Goal: Task Accomplishment & Management: Manage account settings

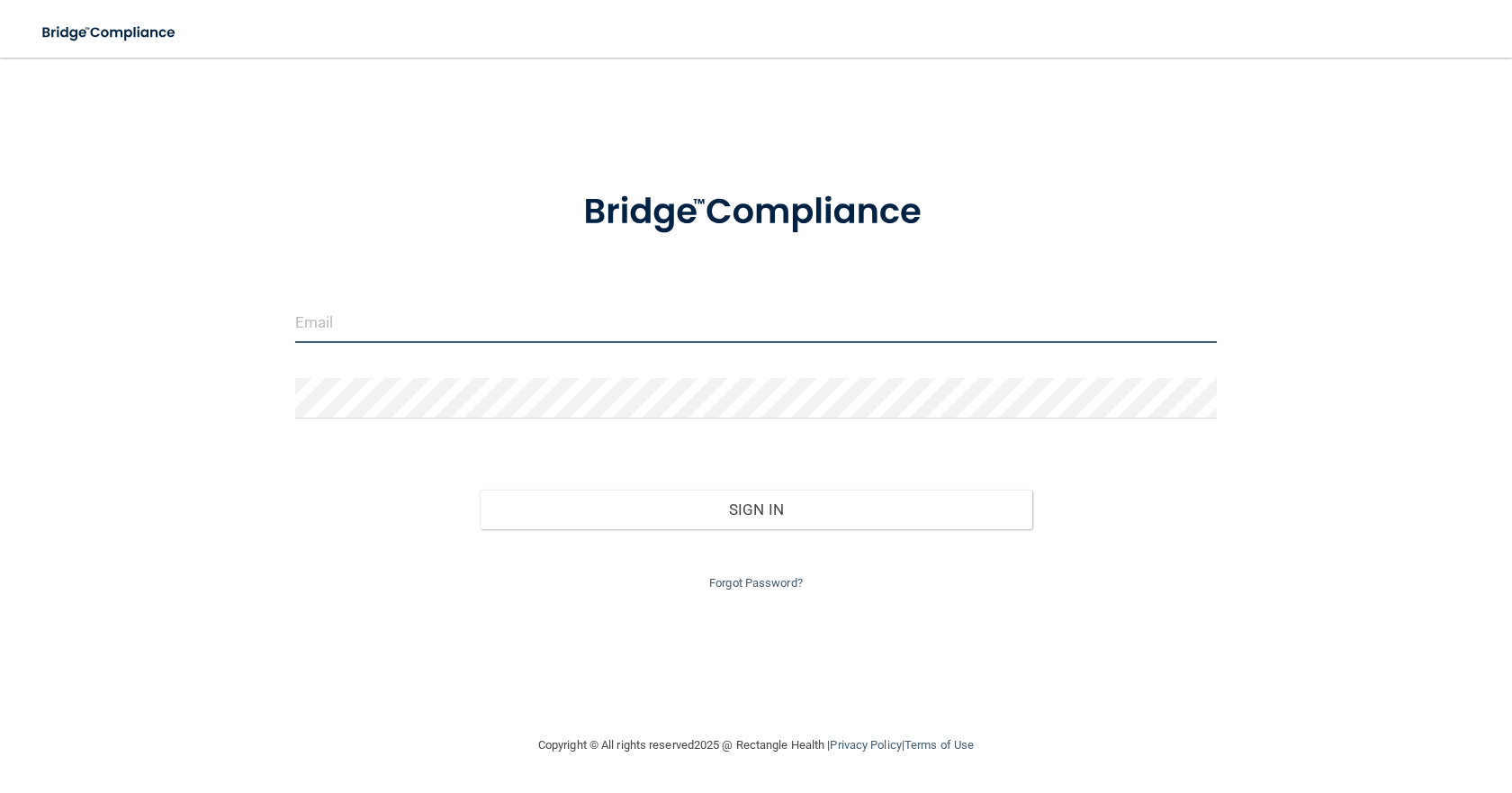
click at [648, 330] on input "email" at bounding box center [756, 323] width 921 height 41
type input "[EMAIL_ADDRESS][DOMAIN_NAME]"
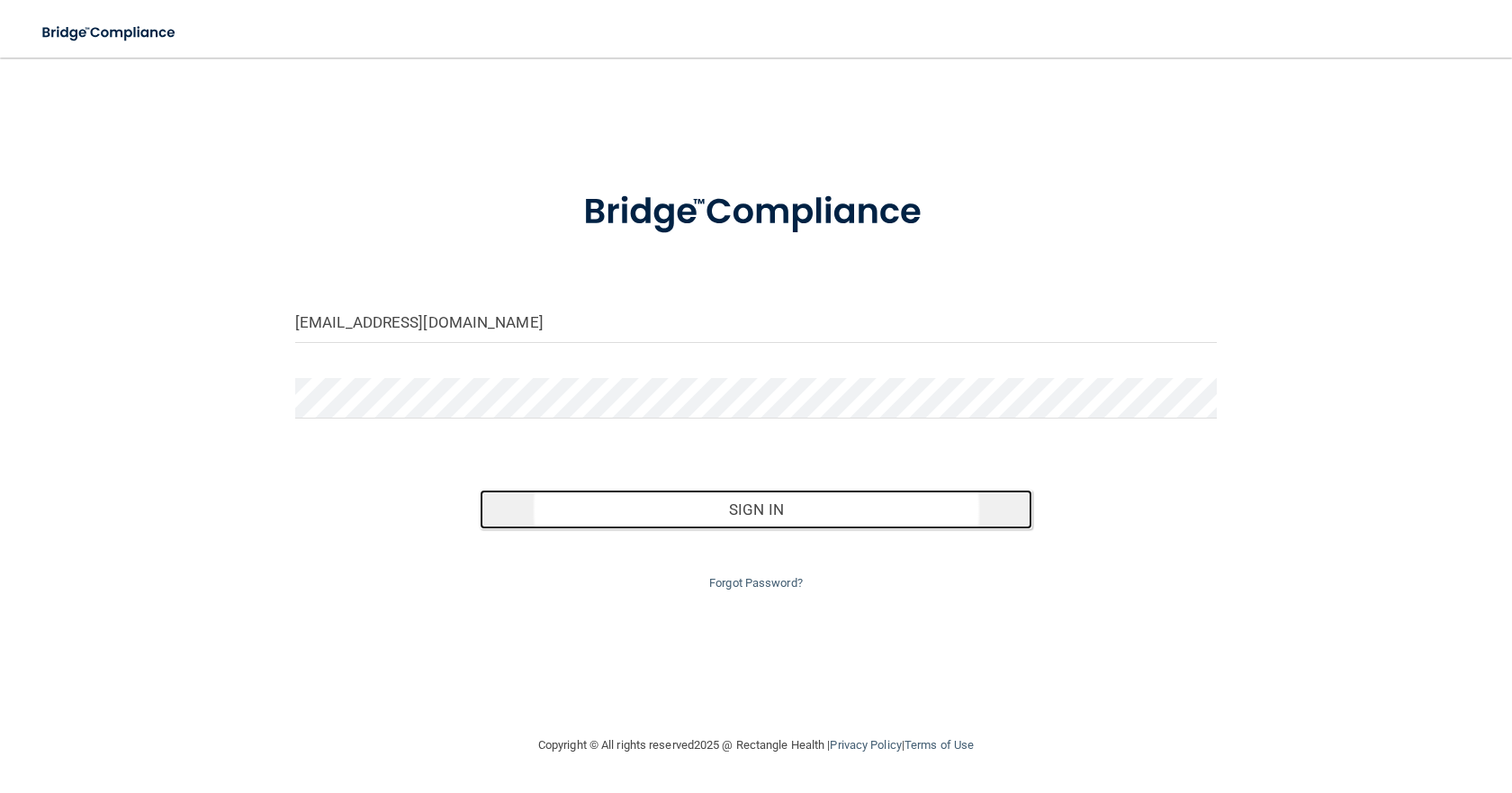
click at [712, 515] on button "Sign In" at bounding box center [756, 509] width 553 height 40
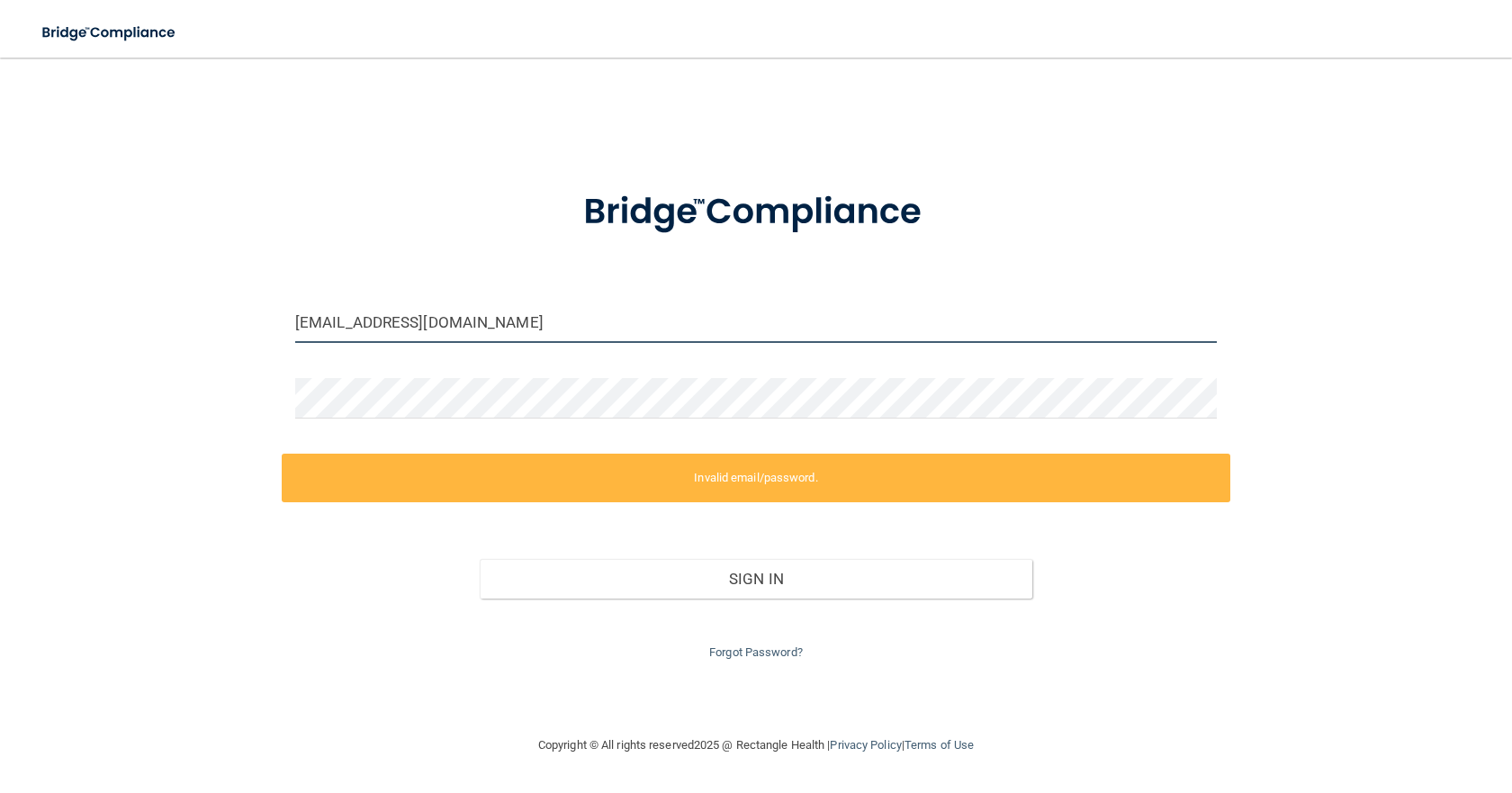
click at [545, 324] on input "[EMAIL_ADDRESS][DOMAIN_NAME]" at bounding box center [756, 323] width 921 height 41
click at [881, 641] on div "Forgot Password?" at bounding box center [756, 630] width 949 height 65
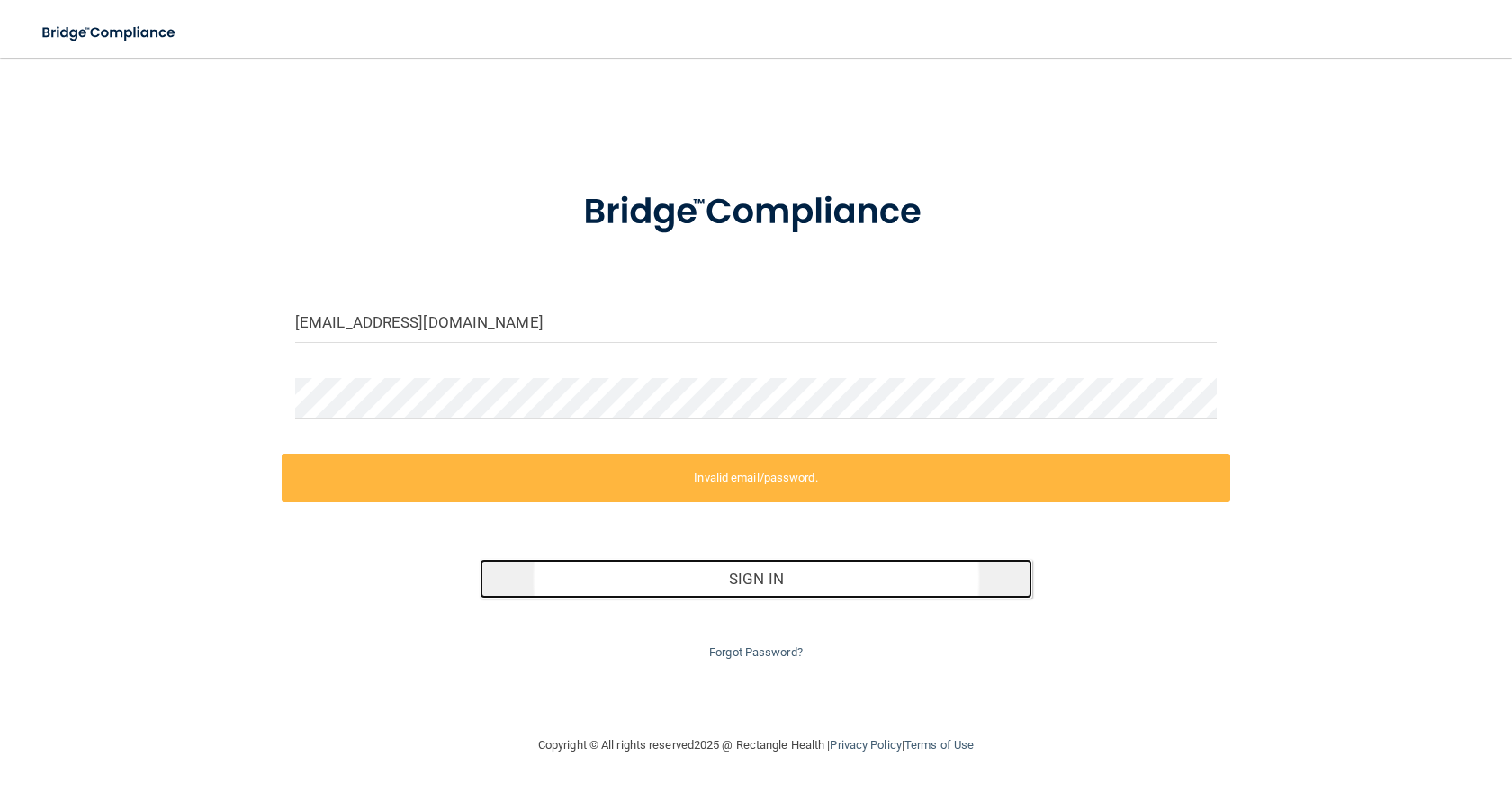
click at [855, 578] on button "Sign In" at bounding box center [756, 579] width 553 height 40
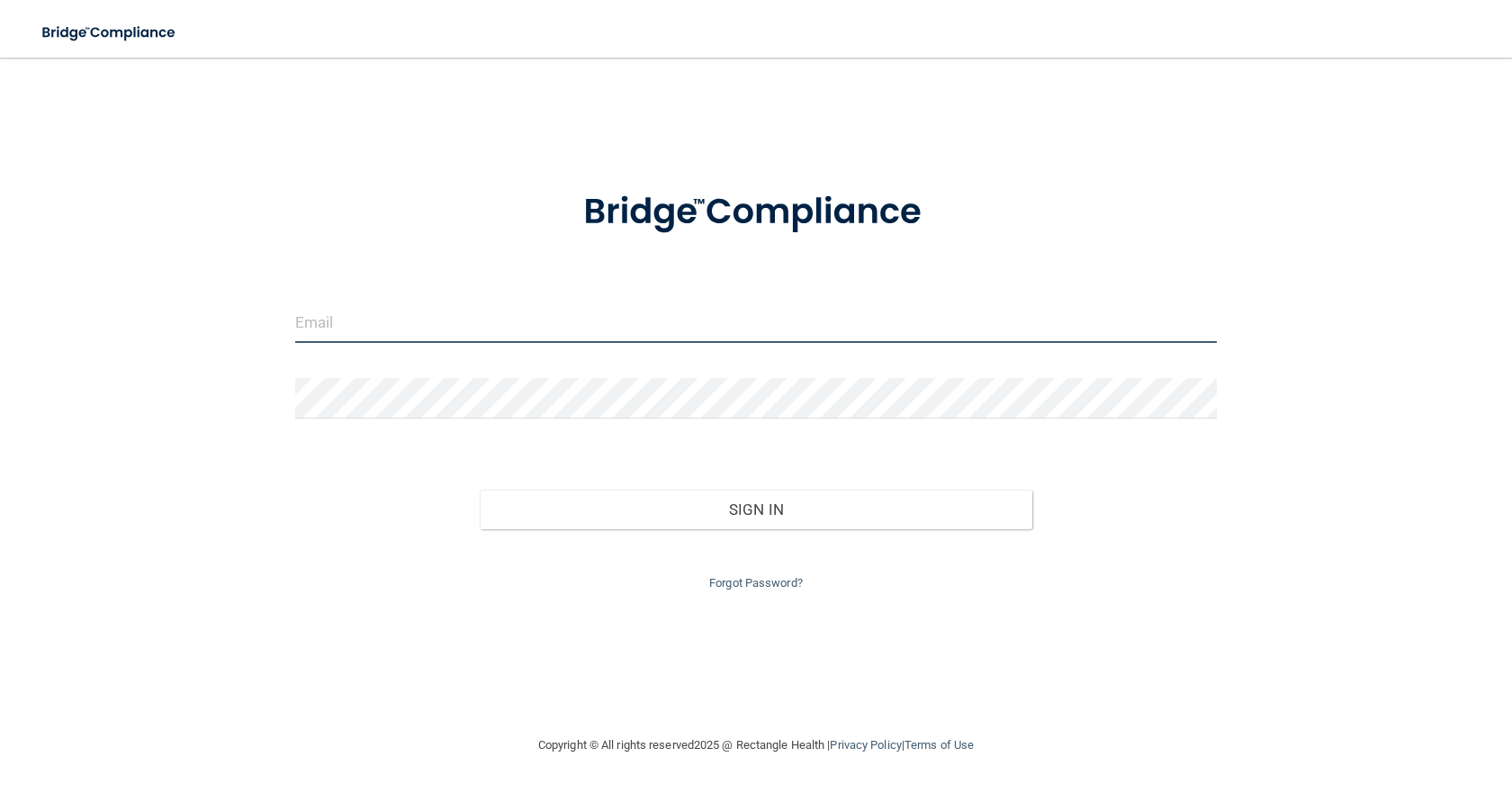
click at [659, 320] on input "email" at bounding box center [756, 323] width 921 height 41
type input "[EMAIL_ADDRESS][DOMAIN_NAME]"
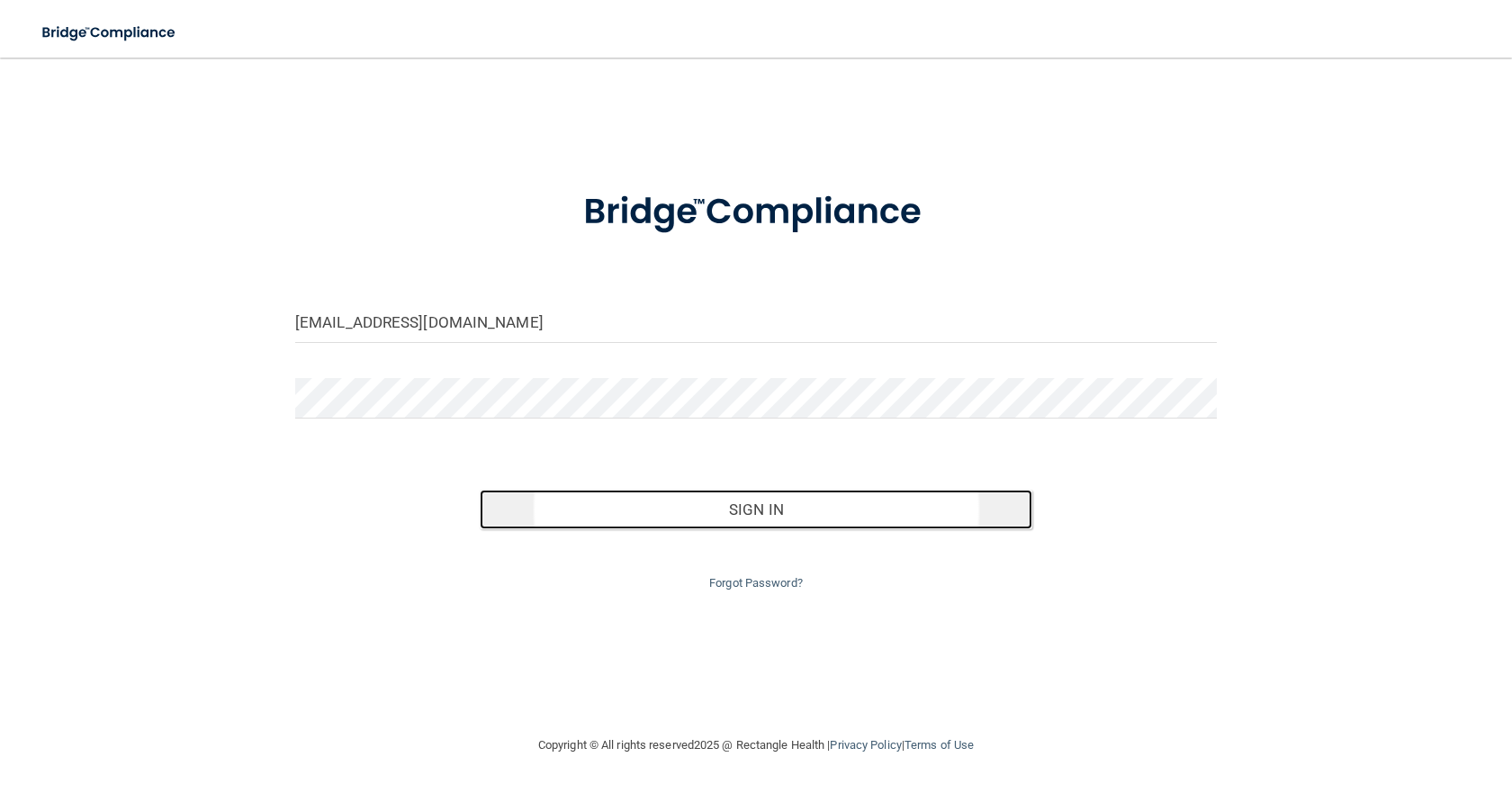
click at [813, 507] on button "Sign In" at bounding box center [756, 509] width 553 height 40
